Goal: Check status

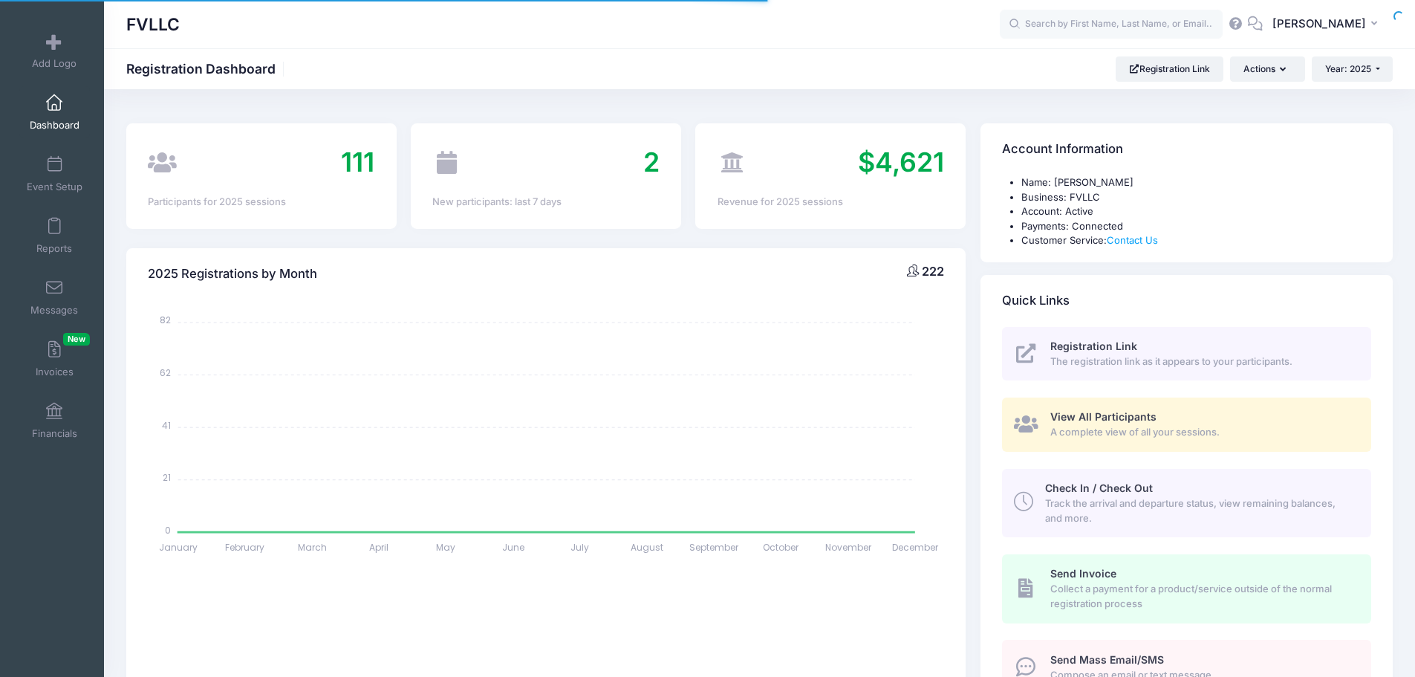
select select
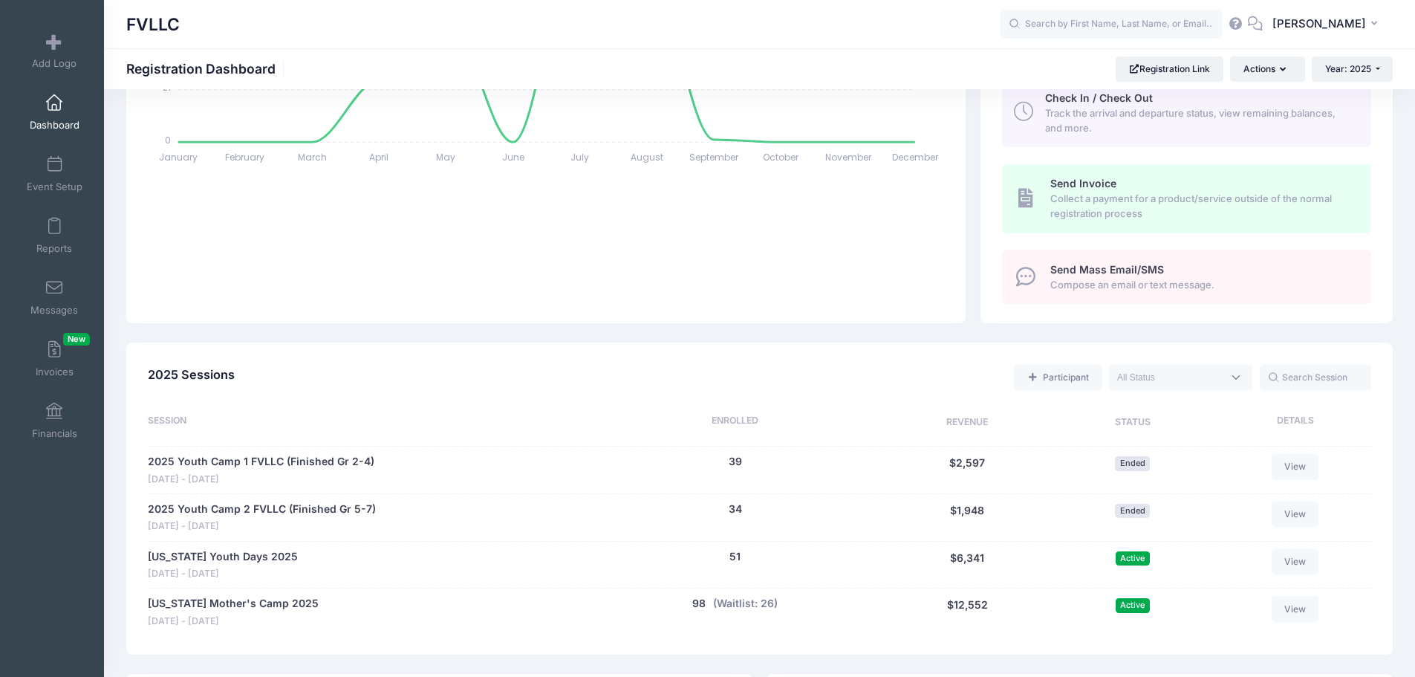
scroll to position [520, 0]
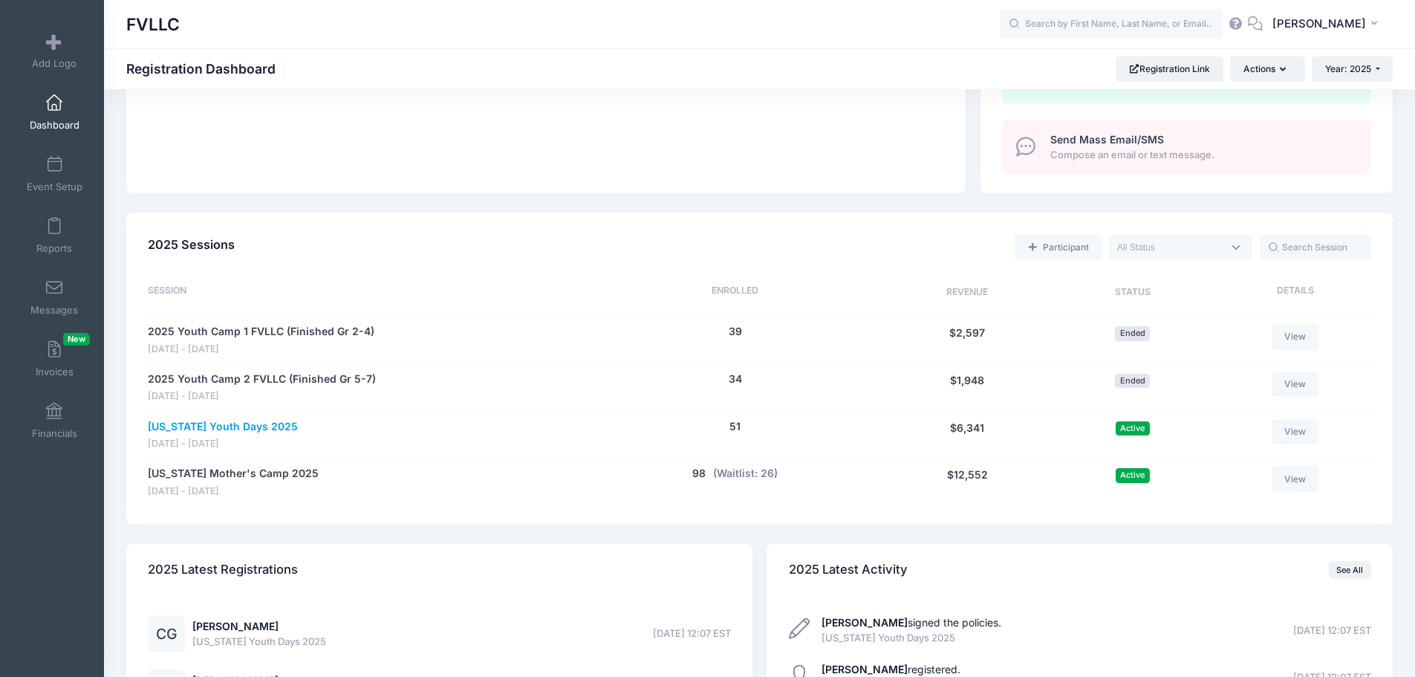
click at [226, 429] on link "[US_STATE] Youth Days 2025" at bounding box center [223, 427] width 150 height 16
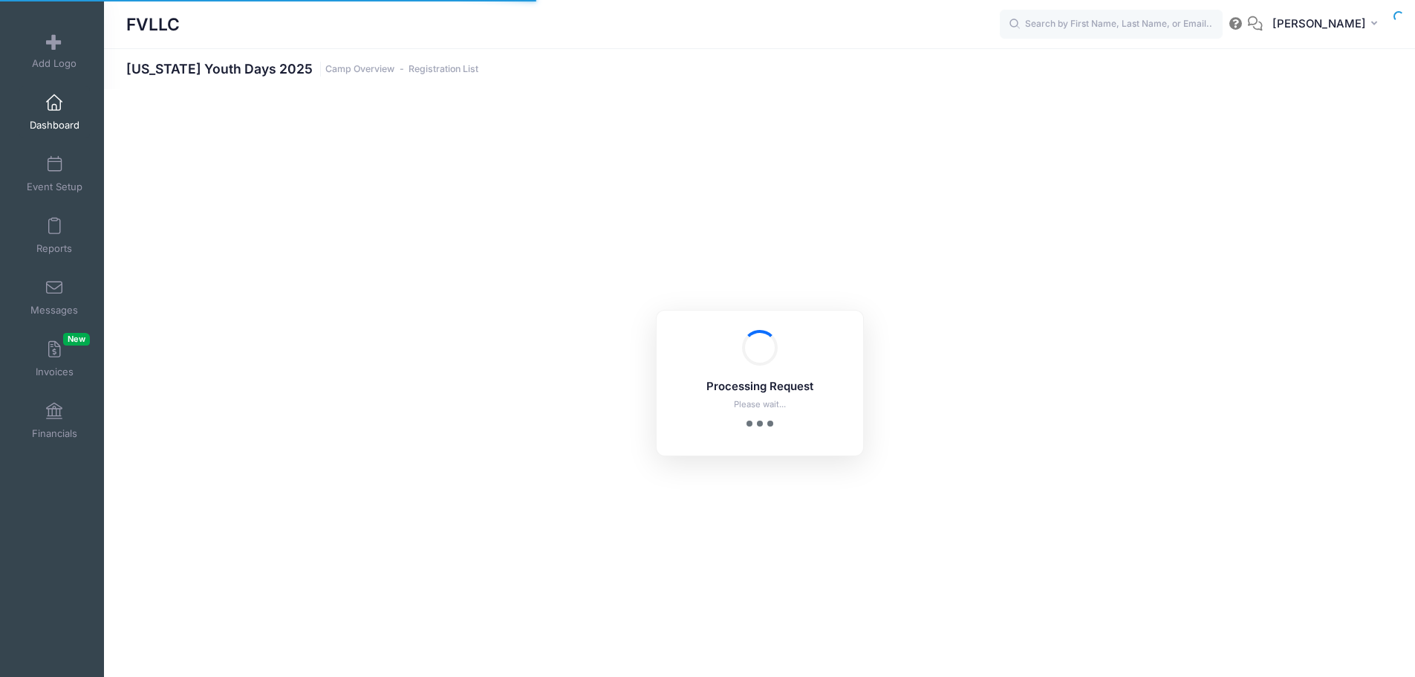
select select "10"
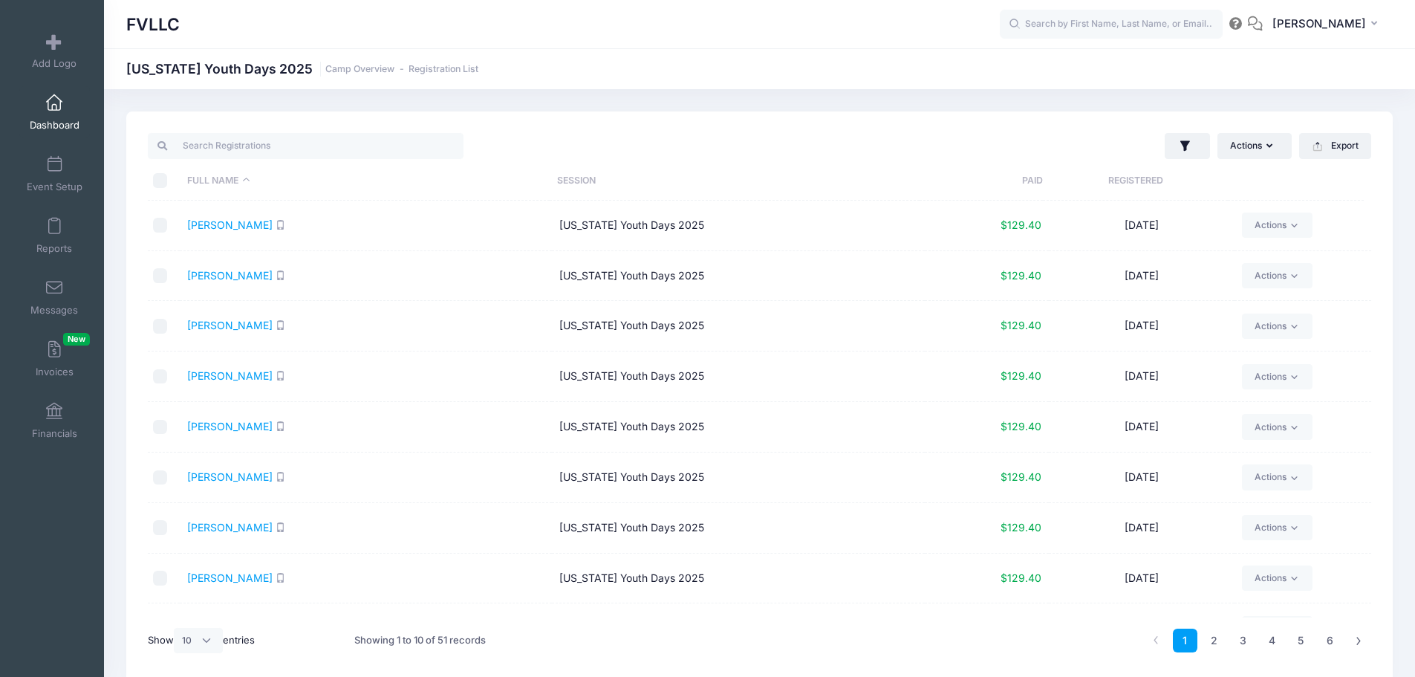
click at [54, 108] on span at bounding box center [54, 103] width 0 height 16
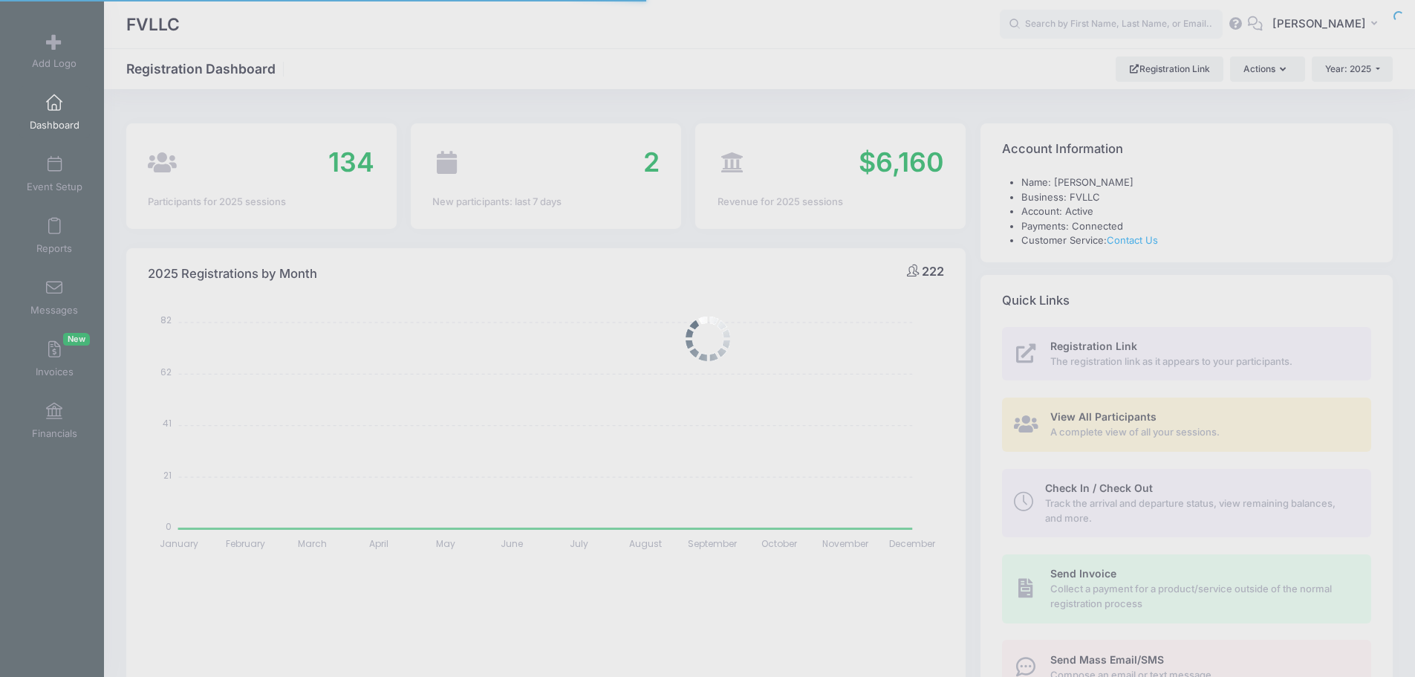
select select
